Goal: Communication & Community: Ask a question

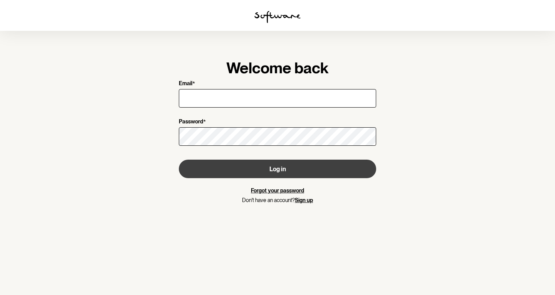
type input "[EMAIL_ADDRESS][DOMAIN_NAME]"
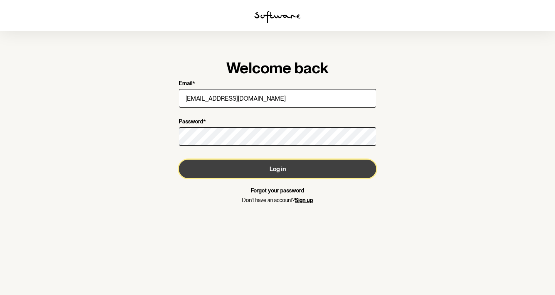
click at [280, 169] on button "Log in" at bounding box center [277, 169] width 197 height 19
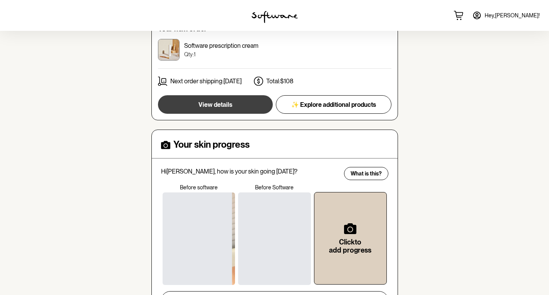
scroll to position [193, 0]
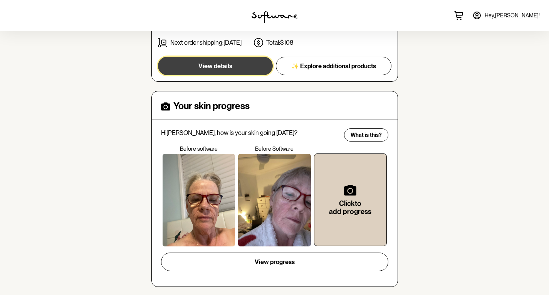
click at [224, 62] on span "View details" at bounding box center [216, 65] width 34 height 7
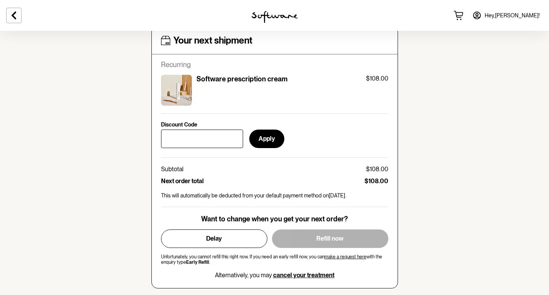
scroll to position [308, 0]
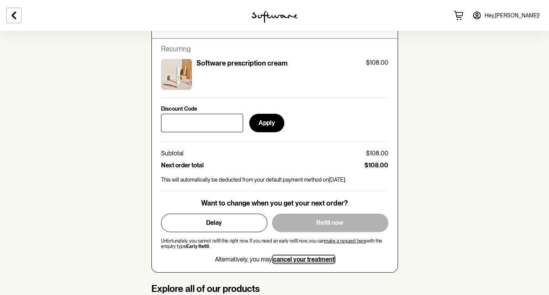
click at [302, 259] on span "cancel your treatment" at bounding box center [303, 259] width 61 height 7
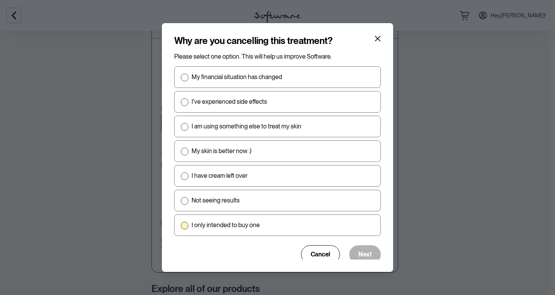
click at [184, 226] on span at bounding box center [185, 226] width 8 height 8
click at [181, 226] on input "I only intended to buy one" at bounding box center [180, 225] width 0 height 0
radio input "true"
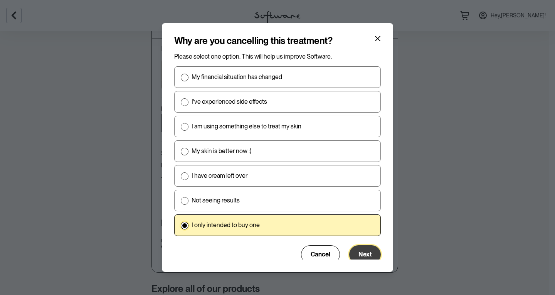
click at [364, 253] on span "Next" at bounding box center [365, 254] width 13 height 7
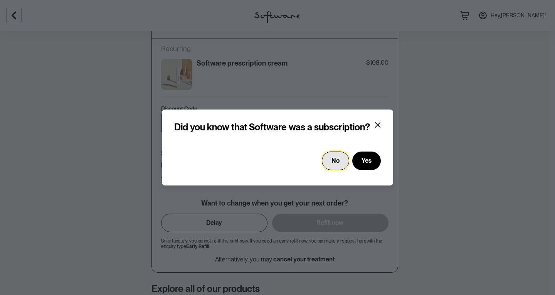
click at [338, 159] on span "No" at bounding box center [336, 160] width 8 height 7
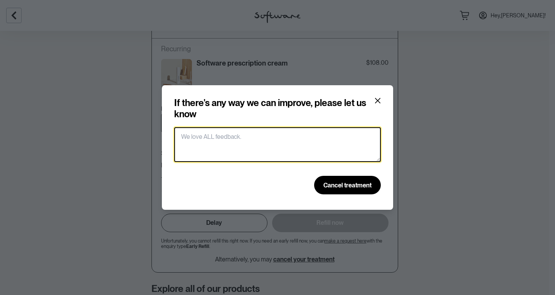
click at [244, 135] on textarea at bounding box center [277, 144] width 207 height 35
drag, startPoint x: 231, startPoint y: 131, endPoint x: 222, endPoint y: 141, distance: 12.8
click at [222, 141] on textarea at bounding box center [277, 144] width 207 height 35
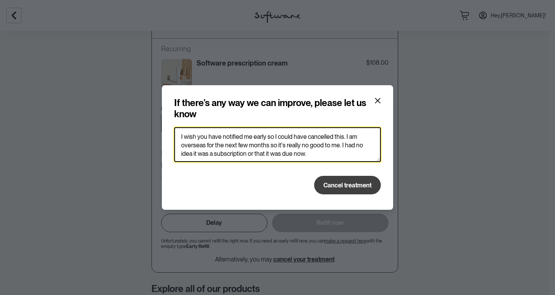
type textarea "I wish you have notified me early so I could have cancelled this. I am overseas…"
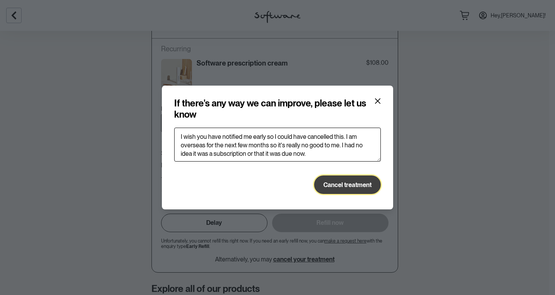
click at [349, 184] on span "Cancel treatment" at bounding box center [348, 184] width 48 height 7
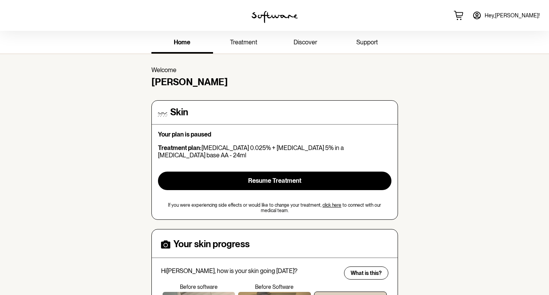
click at [482, 16] on icon at bounding box center [477, 15] width 9 height 9
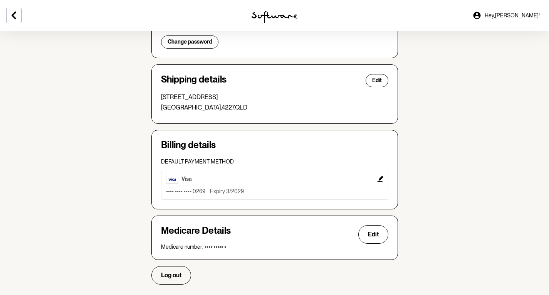
scroll to position [186, 0]
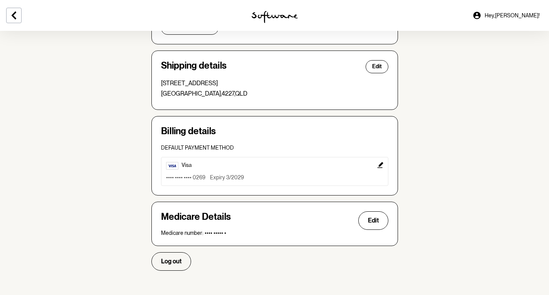
click at [464, 89] on section "Account Your details Edit Name: [PERSON_NAME] Email: [EMAIL_ADDRESS][DOMAIN_NAM…" at bounding box center [274, 64] width 549 height 438
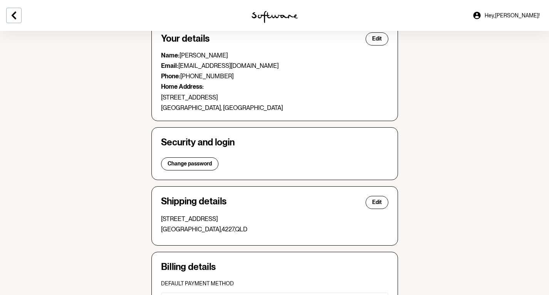
scroll to position [0, 0]
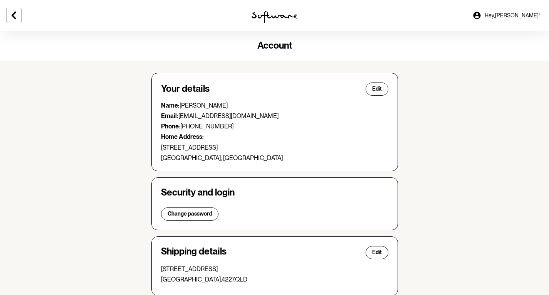
click at [481, 15] on icon at bounding box center [476, 15] width 7 height 7
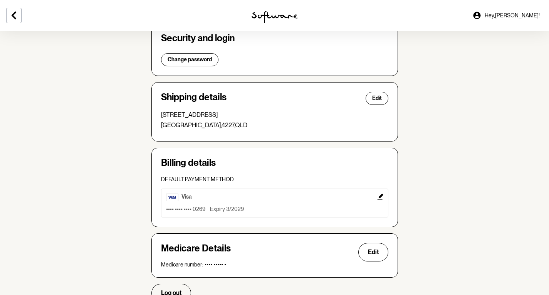
scroll to position [186, 0]
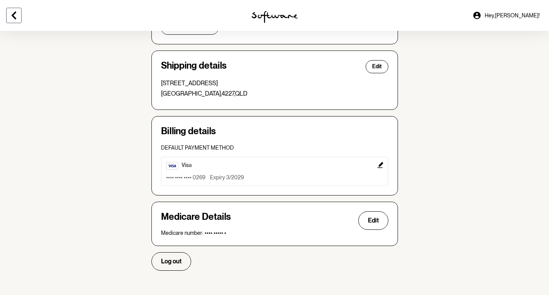
click at [14, 17] on icon at bounding box center [14, 16] width 5 height 8
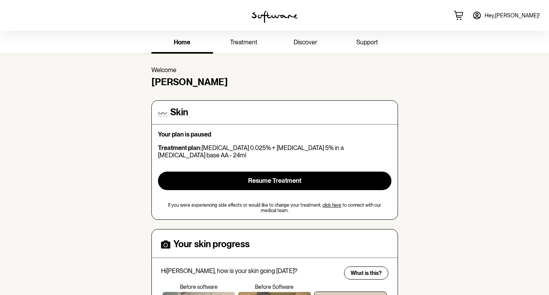
click at [482, 13] on icon at bounding box center [477, 15] width 9 height 9
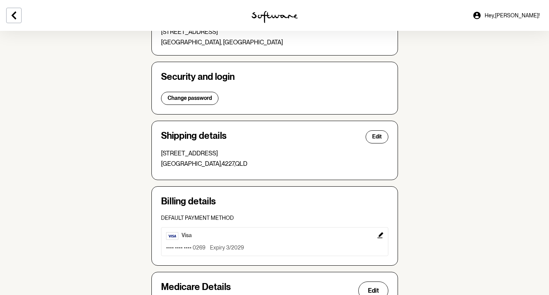
scroll to position [154, 0]
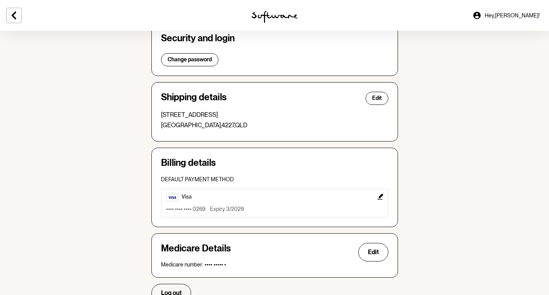
click at [380, 197] on icon "Edit" at bounding box center [380, 197] width 6 height 6
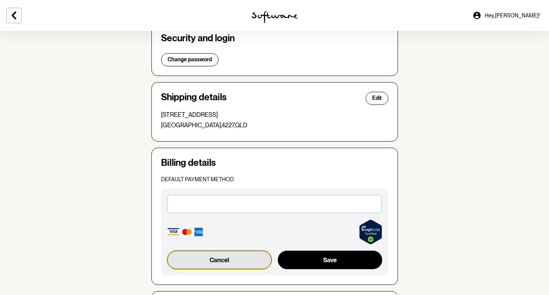
click at [228, 260] on button "Cancel" at bounding box center [219, 260] width 105 height 19
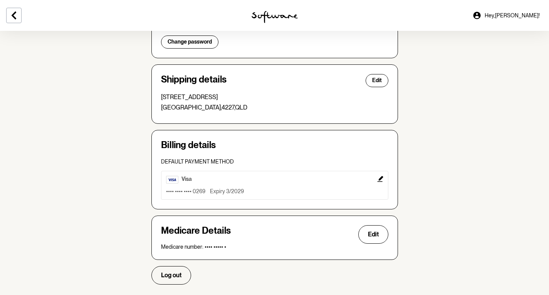
scroll to position [186, 0]
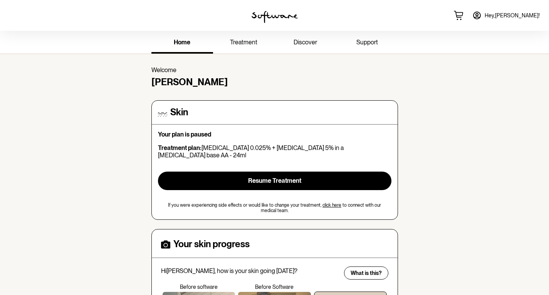
click at [308, 42] on span "discover" at bounding box center [306, 42] width 24 height 7
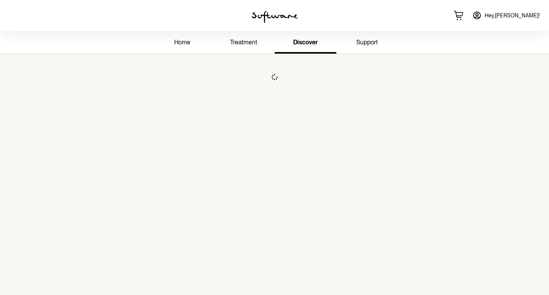
click at [370, 45] on span "support" at bounding box center [368, 42] width 22 height 7
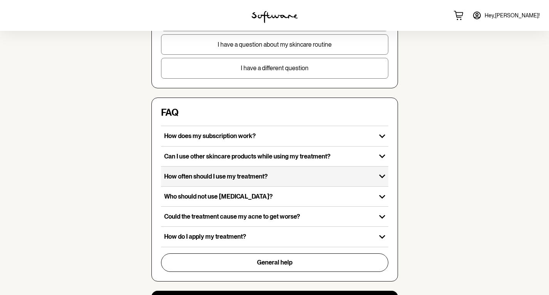
scroll to position [193, 0]
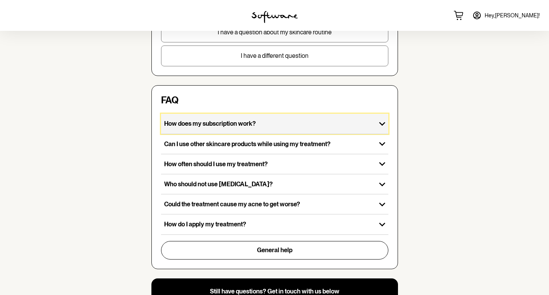
click at [383, 123] on icon "button" at bounding box center [382, 124] width 12 height 12
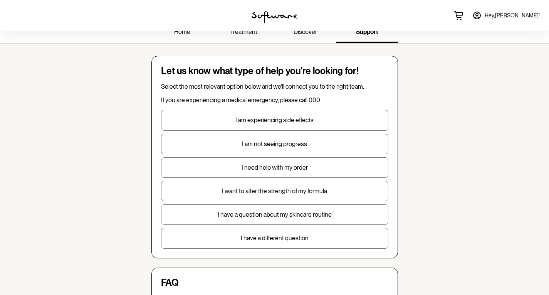
scroll to position [0, 0]
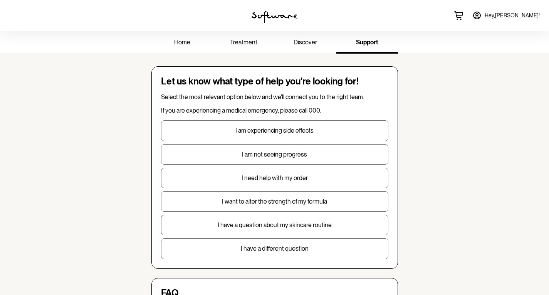
click at [482, 14] on icon at bounding box center [477, 15] width 9 height 9
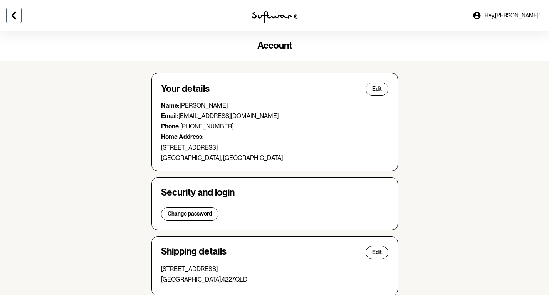
click at [15, 12] on icon at bounding box center [14, 16] width 5 height 8
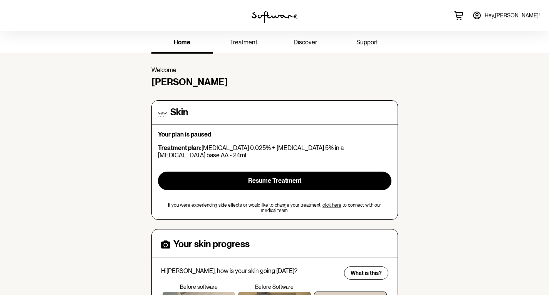
click at [362, 42] on span "support" at bounding box center [368, 42] width 22 height 7
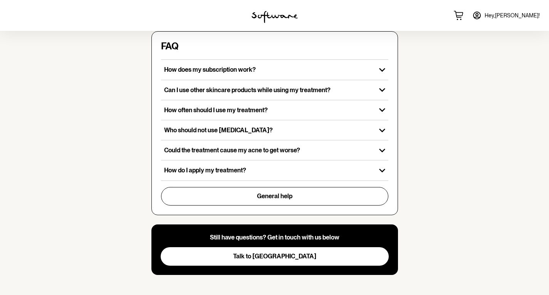
scroll to position [251, 0]
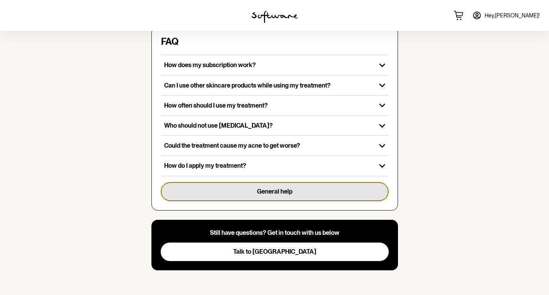
click at [285, 189] on span "General help" at bounding box center [274, 191] width 35 height 7
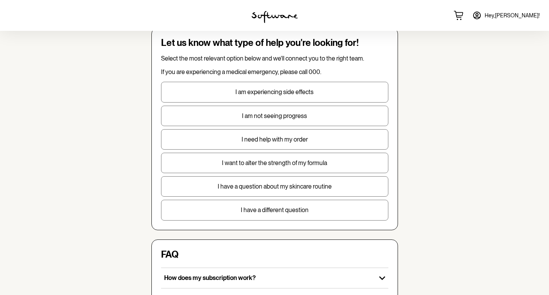
scroll to position [0, 0]
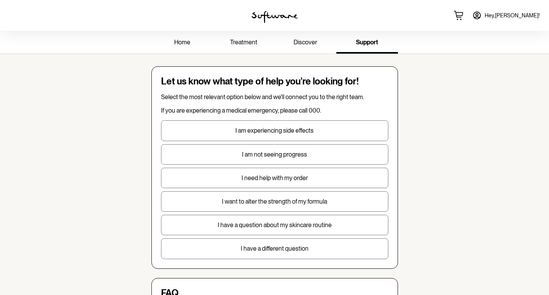
click at [245, 40] on span "treatment" at bounding box center [243, 42] width 27 height 7
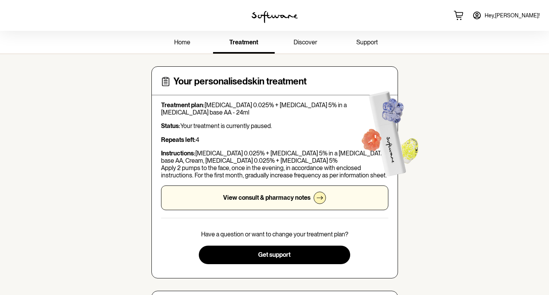
click at [184, 41] on span "home" at bounding box center [182, 42] width 16 height 7
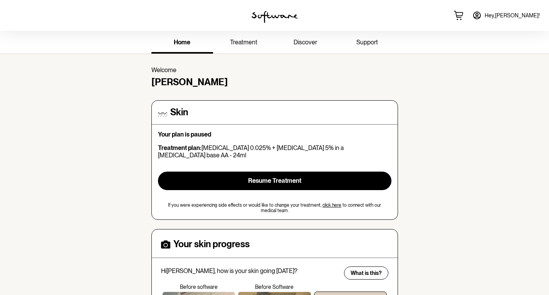
click at [248, 40] on span "treatment" at bounding box center [243, 42] width 27 height 7
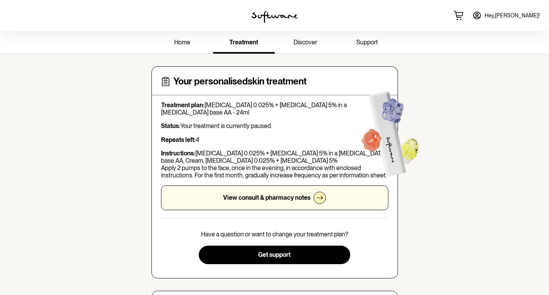
click at [368, 41] on span "support" at bounding box center [368, 42] width 22 height 7
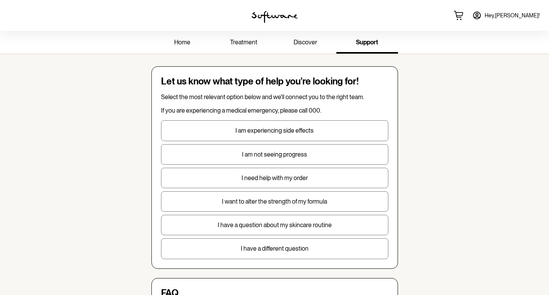
click at [292, 251] on p "I have a different question" at bounding box center [275, 248] width 227 height 7
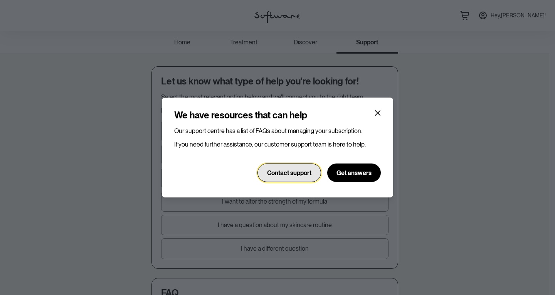
click at [301, 173] on span "Contact support" at bounding box center [289, 172] width 44 height 7
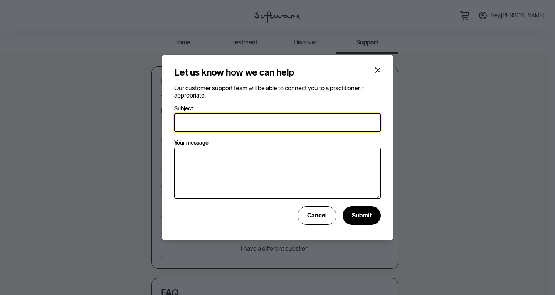
click at [199, 118] on input "Subject" at bounding box center [277, 122] width 207 height 19
type input "account"
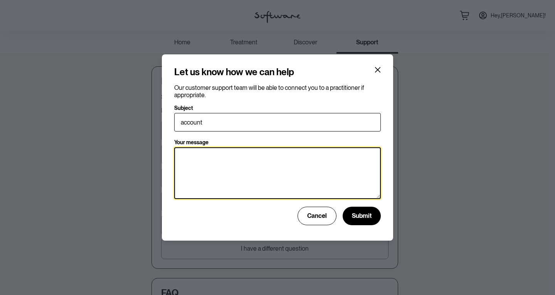
drag, startPoint x: 235, startPoint y: 168, endPoint x: 259, endPoint y: 174, distance: 25.1
click at [235, 168] on textarea "Your message" at bounding box center [277, 173] width 207 height 52
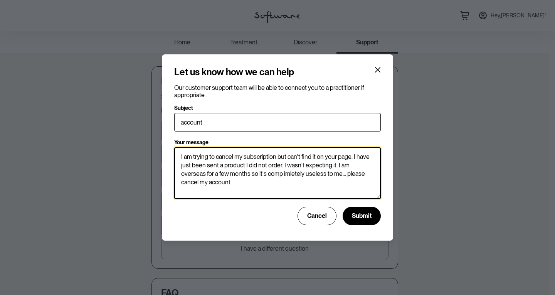
click at [257, 171] on textarea "I am trying to cancel my subscription but can't find it on your page. I have ju…" at bounding box center [277, 173] width 207 height 52
click at [241, 182] on textarea "I am trying to cancel my subscription but can't find it on your page. I have ju…" at bounding box center [277, 173] width 207 height 52
click at [259, 174] on textarea "I am trying to cancel my subscription but can't find it on your page. I have ju…" at bounding box center [277, 173] width 207 height 52
click at [280, 186] on textarea "I am trying to cancel my subscription but can't find it on your page. I have ju…" at bounding box center [277, 173] width 207 height 52
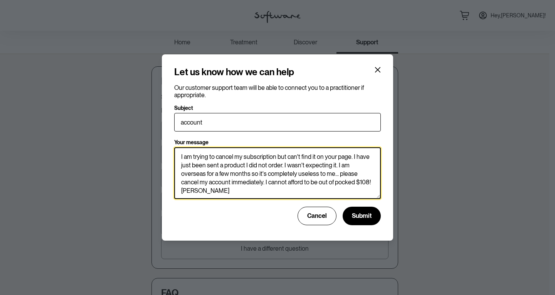
click at [344, 184] on textarea "I am trying to cancel my subscription but can't find it on your page. I have ju…" at bounding box center [277, 173] width 207 height 52
type textarea "I am trying to cancel my subscription but can't find it on your page. I have ju…"
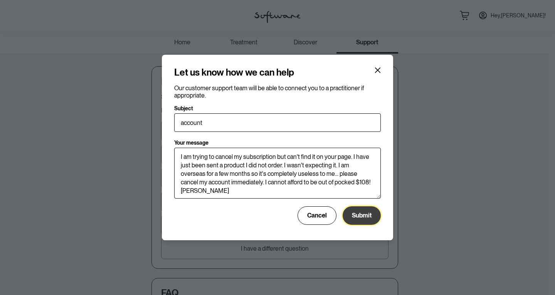
click at [358, 217] on span "Submit" at bounding box center [362, 215] width 20 height 7
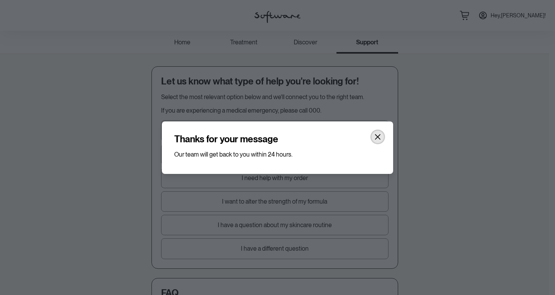
click at [375, 135] on icon "Close" at bounding box center [378, 137] width 6 height 6
